Goal: Task Accomplishment & Management: Use online tool/utility

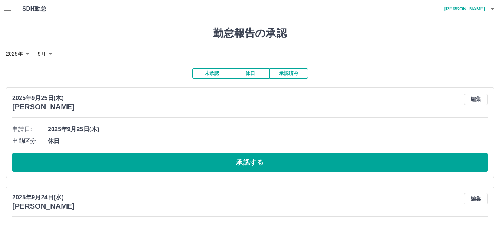
click at [494, 11] on icon "button" at bounding box center [492, 8] width 9 height 9
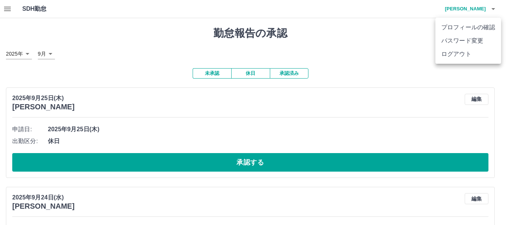
click at [473, 52] on li "ログアウト" at bounding box center [468, 53] width 66 height 13
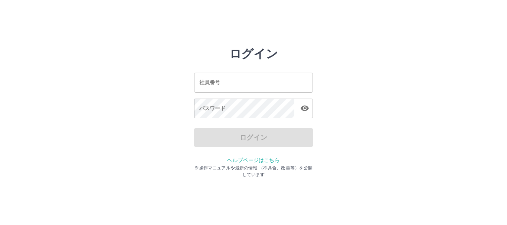
drag, startPoint x: 0, startPoint y: 0, endPoint x: 243, endPoint y: 83, distance: 256.8
click at [243, 83] on input "社員番号" at bounding box center [253, 83] width 119 height 20
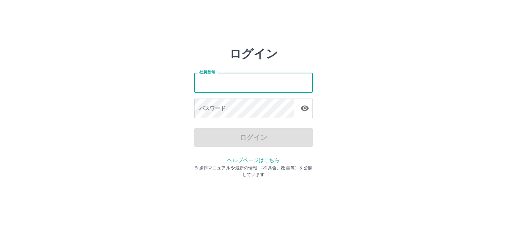
type input "*******"
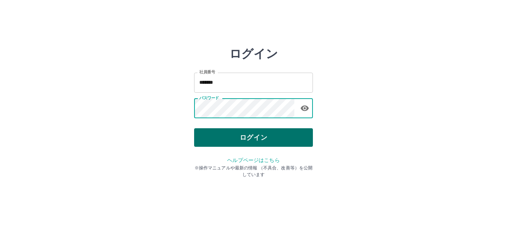
click at [253, 131] on button "ログイン" at bounding box center [253, 137] width 119 height 19
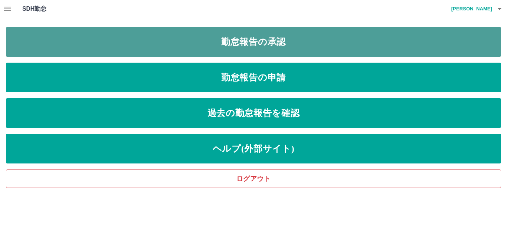
click at [284, 40] on link "勤怠報告の承認" at bounding box center [253, 42] width 495 height 30
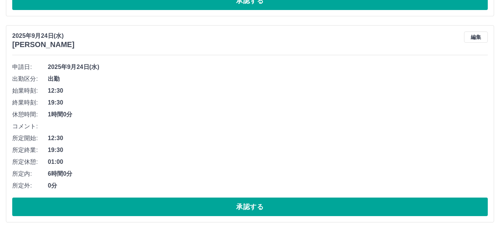
scroll to position [169, 0]
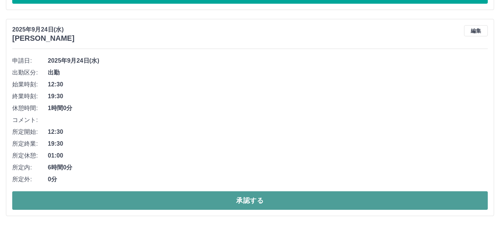
click at [266, 197] on button "承認する" at bounding box center [250, 200] width 476 height 19
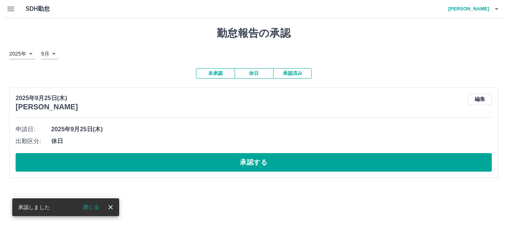
scroll to position [0, 0]
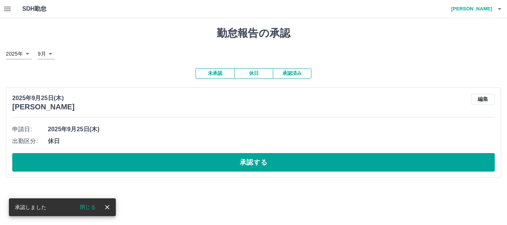
click at [501, 8] on icon "button" at bounding box center [499, 8] width 9 height 9
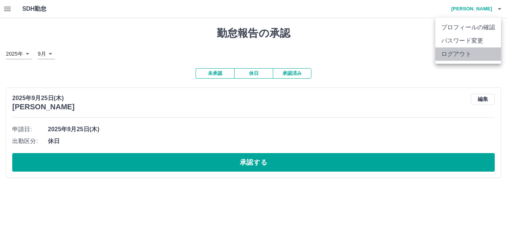
drag, startPoint x: 462, startPoint y: 53, endPoint x: 495, endPoint y: 53, distance: 33.4
click at [464, 53] on li "ログアウト" at bounding box center [468, 53] width 66 height 13
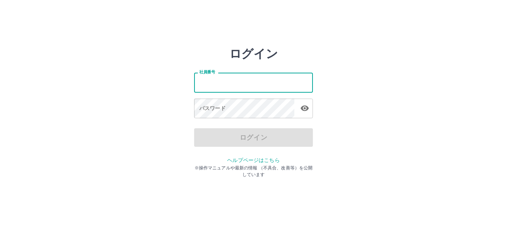
click at [238, 84] on input "社員番号" at bounding box center [253, 83] width 119 height 20
type input "*******"
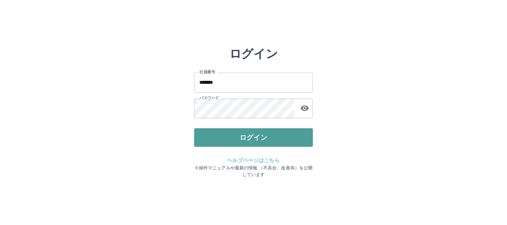
click at [243, 136] on button "ログイン" at bounding box center [253, 137] width 119 height 19
